Goal: Find specific page/section: Find specific page/section

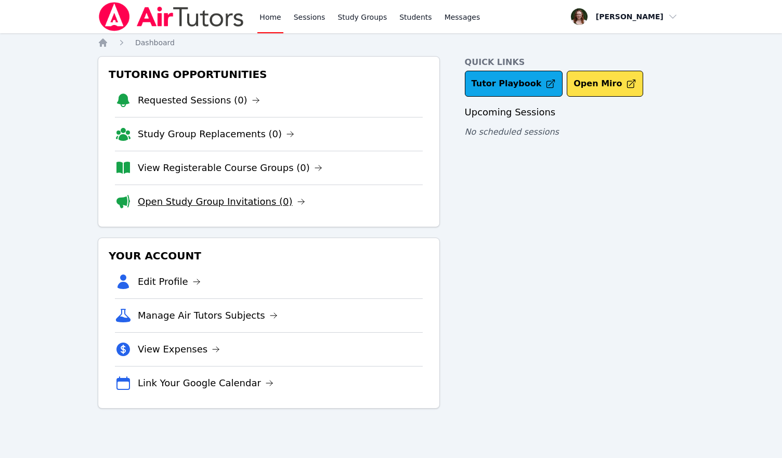
click at [251, 195] on link "Open Study Group Invitations (0)" at bounding box center [221, 202] width 167 height 15
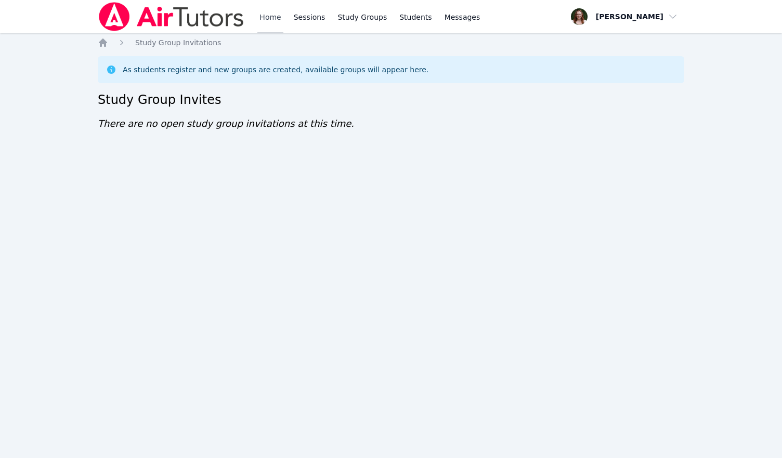
click at [269, 23] on link "Home" at bounding box center [269, 16] width 25 height 33
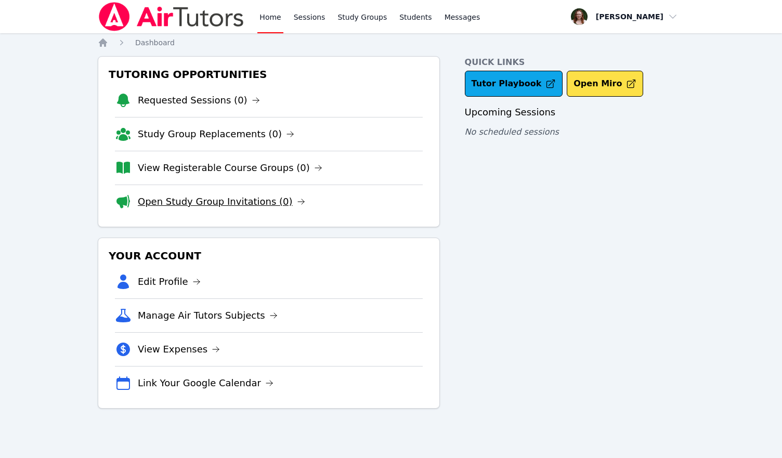
click at [223, 201] on link "Open Study Group Invitations (0)" at bounding box center [221, 202] width 167 height 15
